Goal: Check status

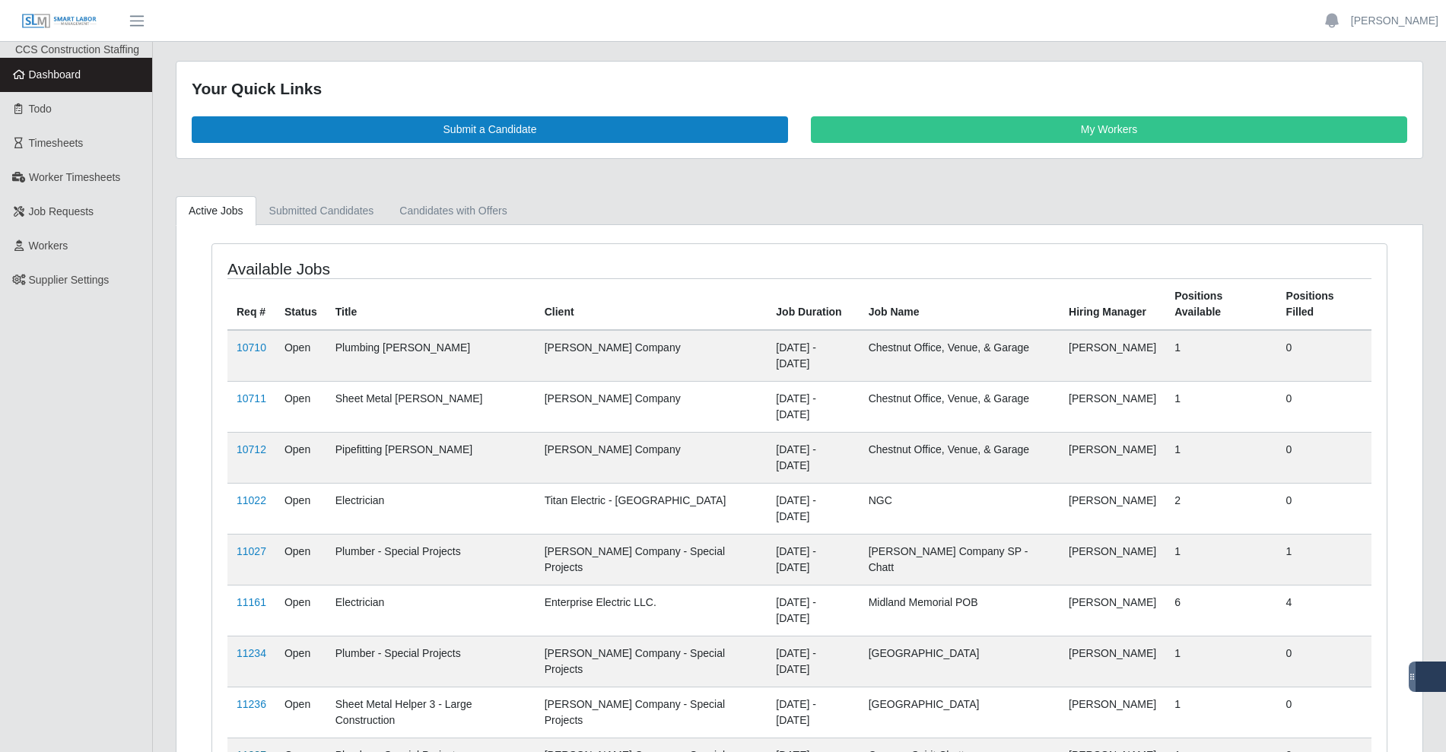
click at [246, 749] on link "11237" at bounding box center [252, 755] width 30 height 12
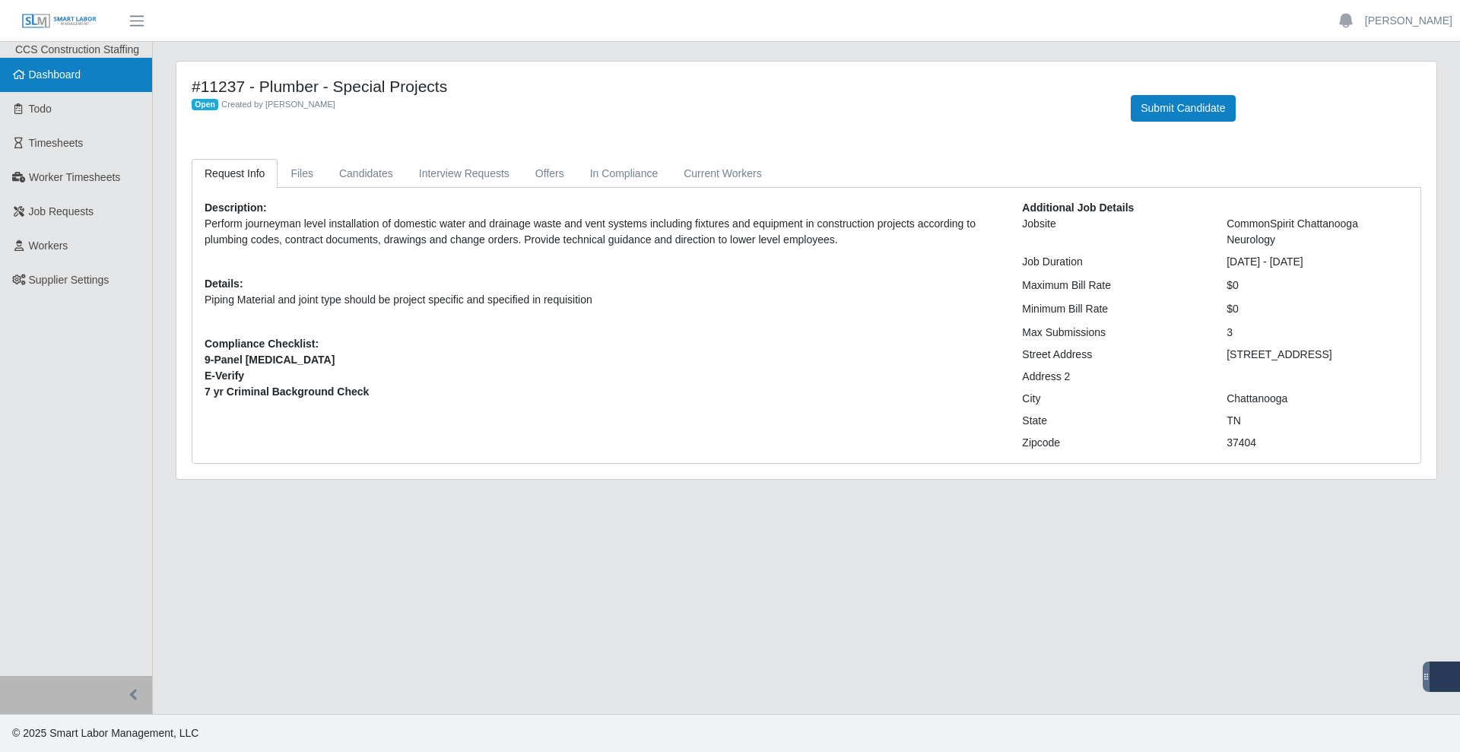
click at [55, 82] on link "Dashboard" at bounding box center [76, 75] width 152 height 34
